Goal: Task Accomplishment & Management: Complete application form

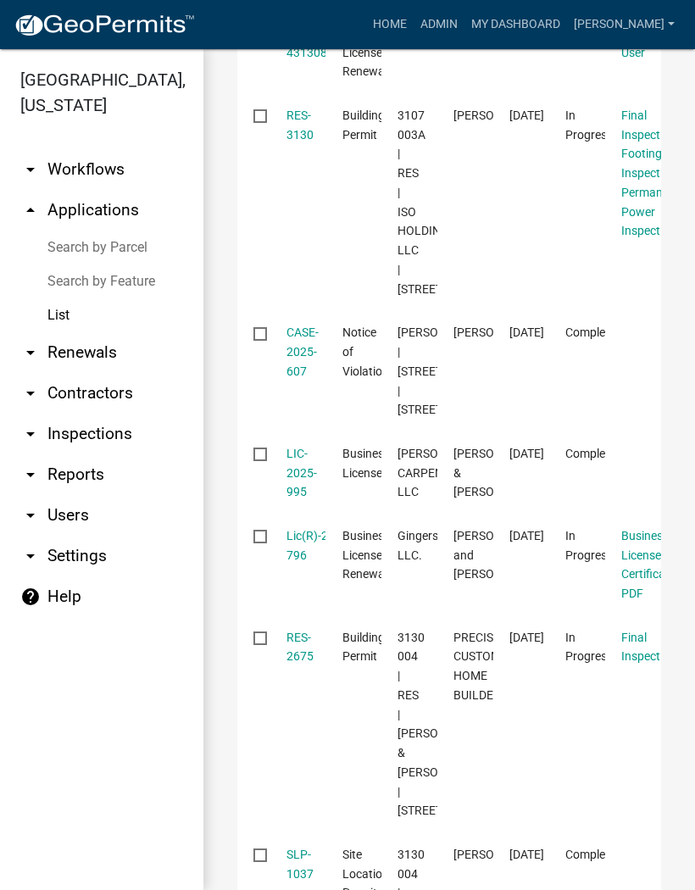
scroll to position [864, 0]
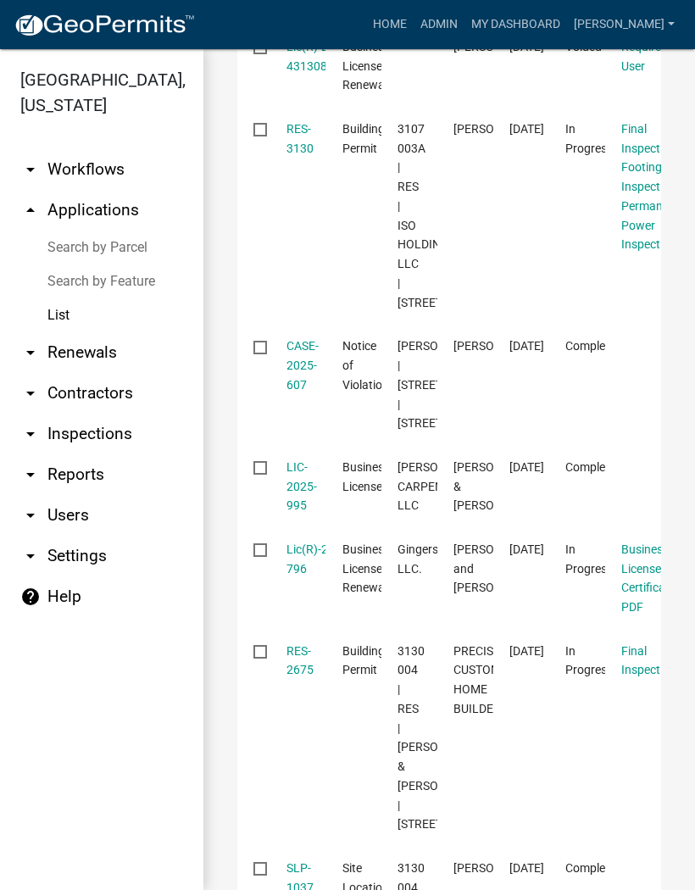
type input "3130"
click at [297, 155] on link "RES-3130" at bounding box center [299, 138] width 27 height 33
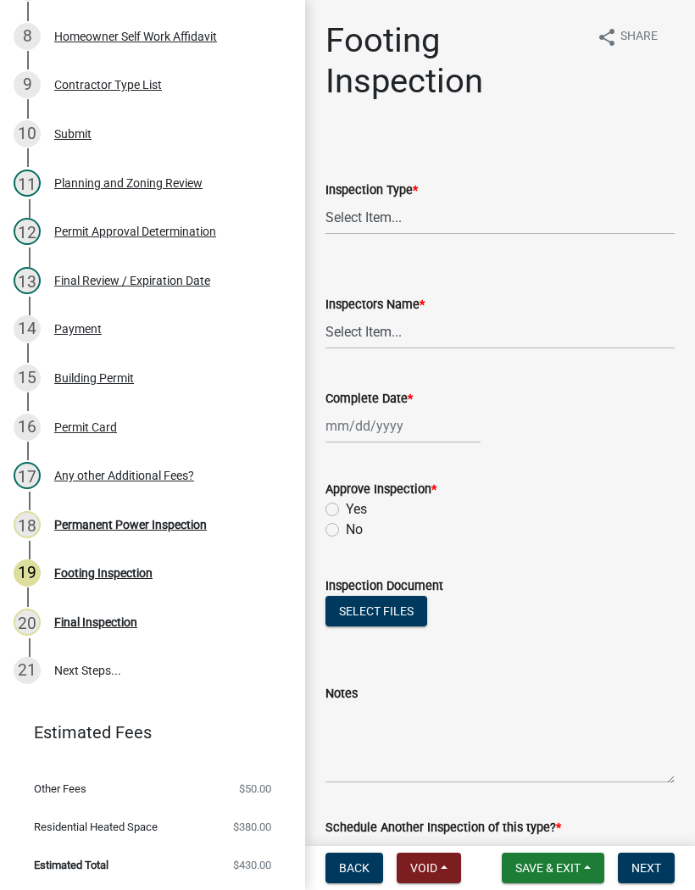
scroll to position [624, 0]
click at [168, 522] on div "Permanent Power Inspection" at bounding box center [130, 525] width 153 height 12
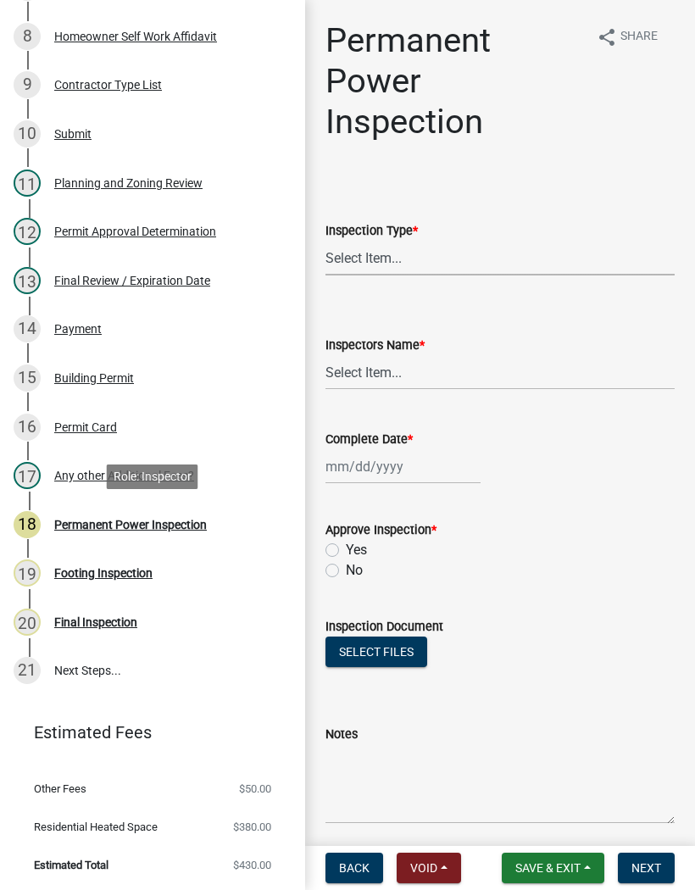
click at [418, 258] on select "Select Item... Permanent Power" at bounding box center [499, 258] width 349 height 35
select select "5c85f858-e2c6-4c2c-a92e-43b107da9ba1"
click at [390, 368] on select "Select Item... [PERSON_NAME] ([PERSON_NAME]) [PERSON_NAME] ([PERSON_NAME]) Engi…" at bounding box center [499, 372] width 349 height 35
select select "8dfc8809-68b2-4bc3-a0d1-6f7e000e7487"
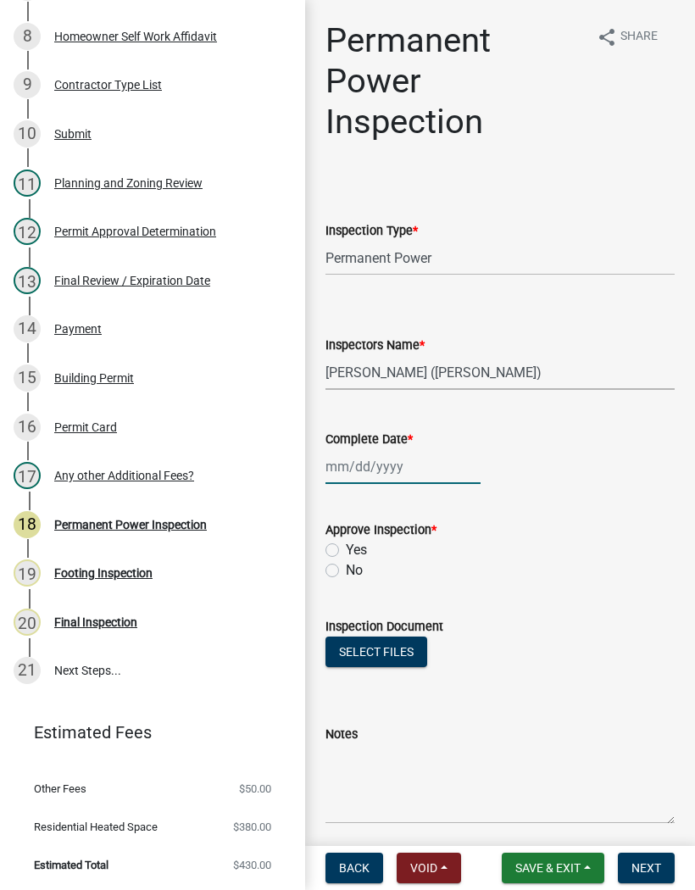
click at [386, 461] on div at bounding box center [402, 466] width 155 height 35
select select "9"
select select "2025"
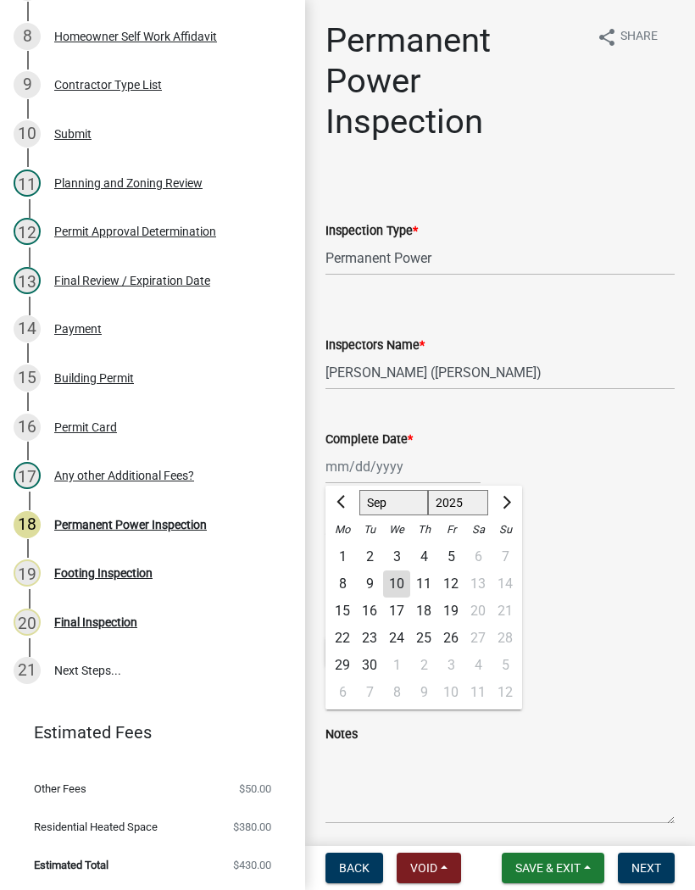
click at [400, 578] on div "10" at bounding box center [396, 583] width 27 height 27
type input "[DATE]"
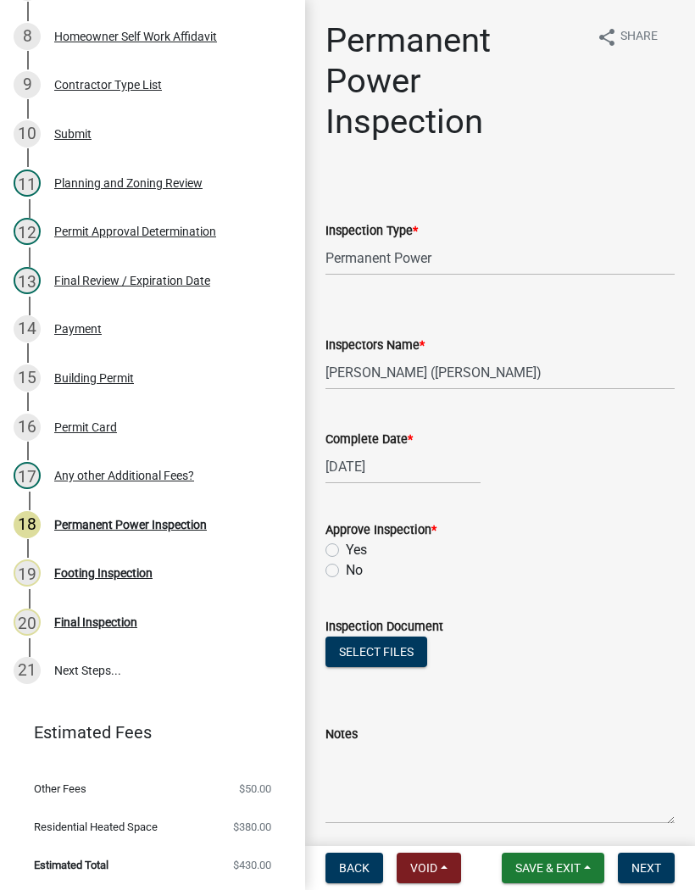
click at [346, 542] on label "Yes" at bounding box center [356, 550] width 21 height 20
click at [346, 542] on input "Yes" at bounding box center [351, 545] width 11 height 11
radio input "true"
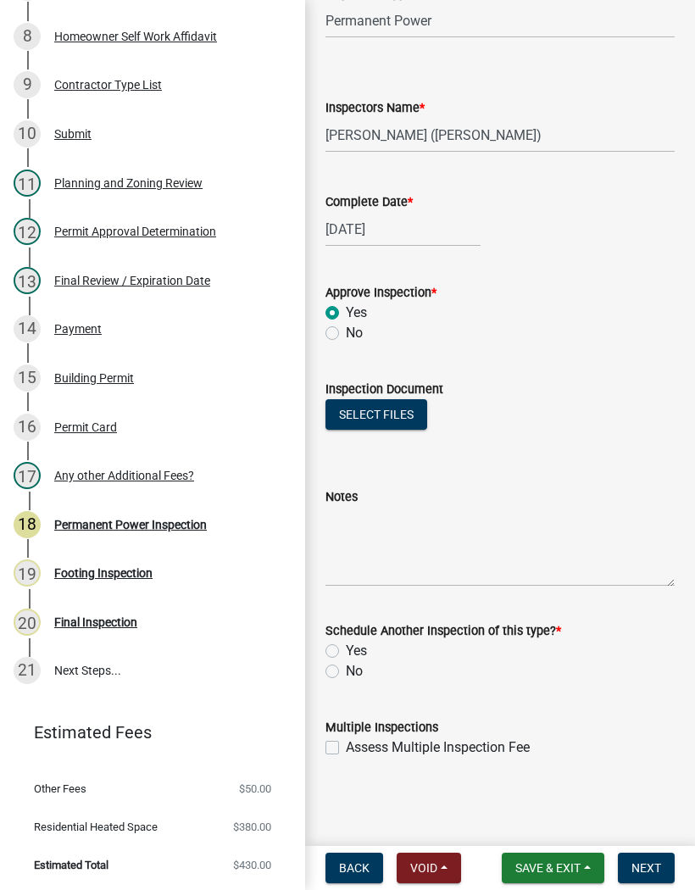
scroll to position [237, 0]
click at [346, 667] on label "No" at bounding box center [354, 671] width 17 height 20
click at [346, 667] on input "No" at bounding box center [351, 666] width 11 height 11
radio input "true"
click at [651, 854] on button "Next" at bounding box center [646, 868] width 57 height 31
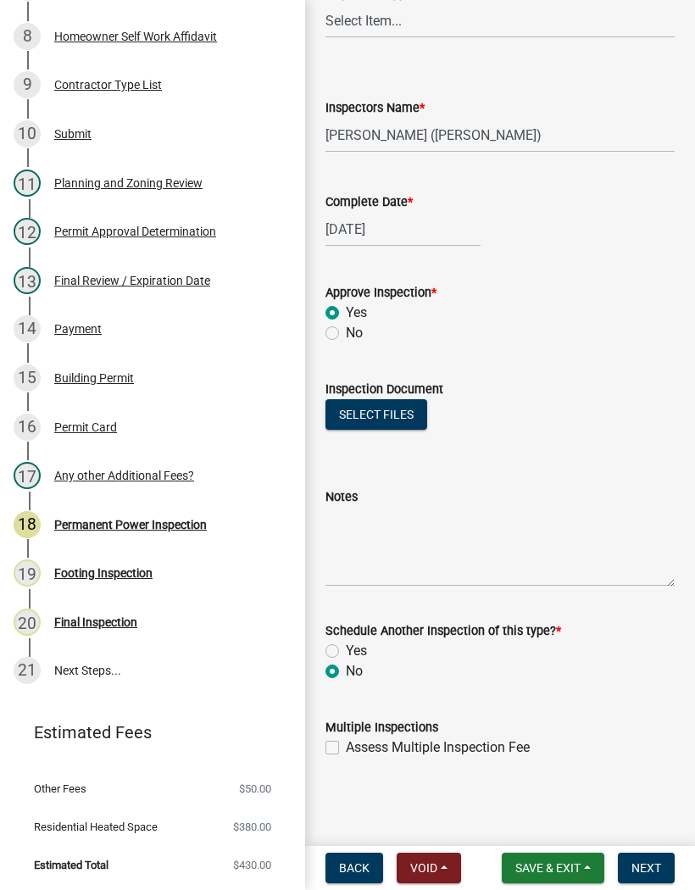
scroll to position [0, 0]
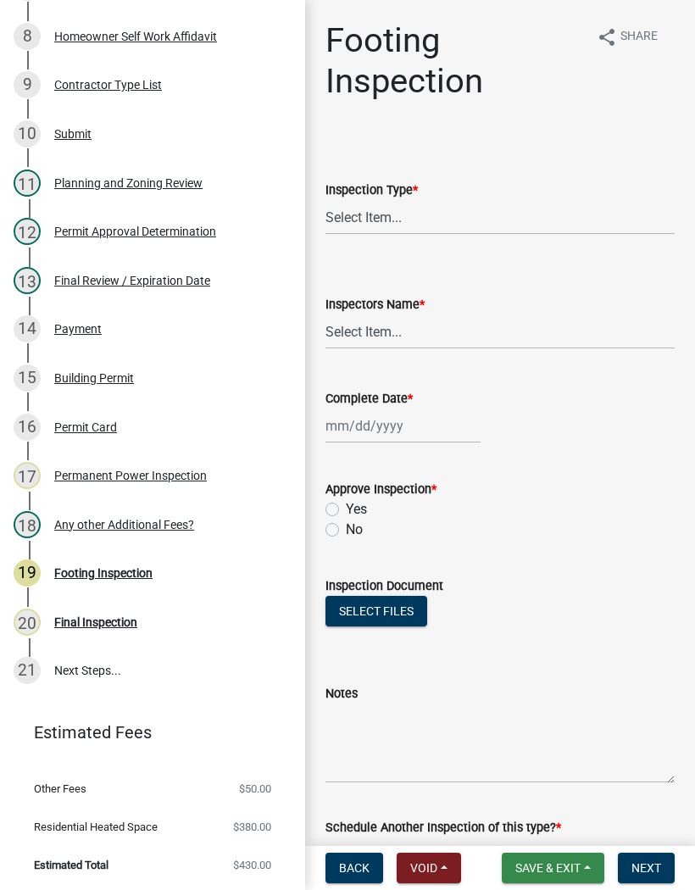
click at [552, 870] on span "Save & Exit" at bounding box center [547, 868] width 65 height 14
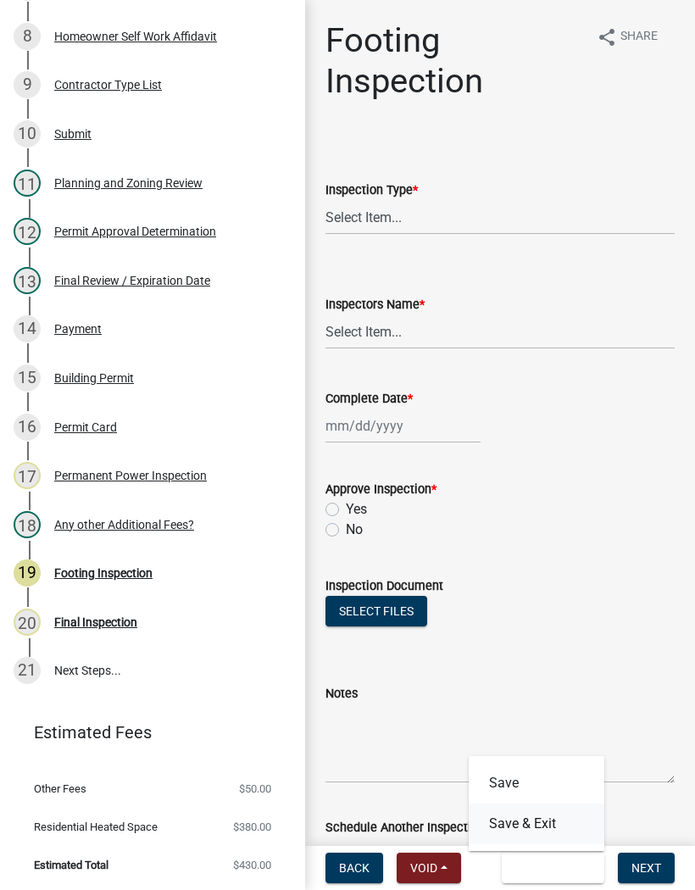
click at [550, 836] on button "Save & Exit" at bounding box center [537, 823] width 136 height 41
